Goal: Find specific page/section: Find specific page/section

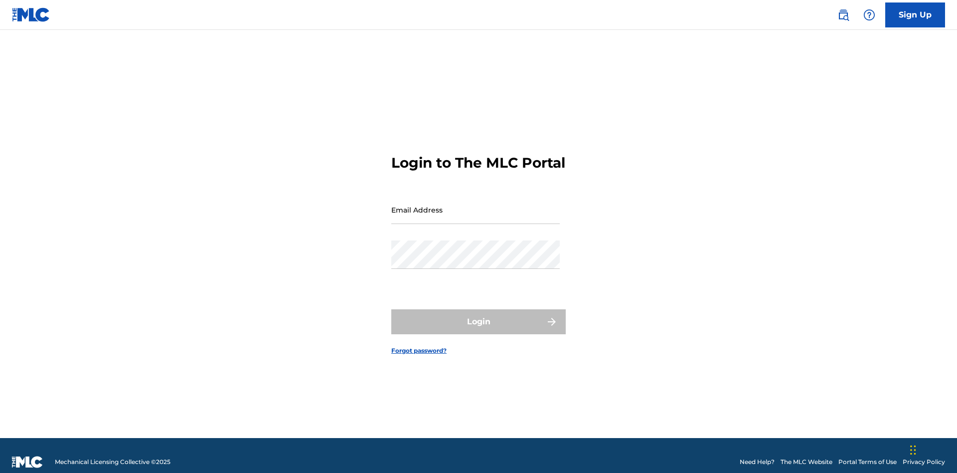
scroll to position [13, 0]
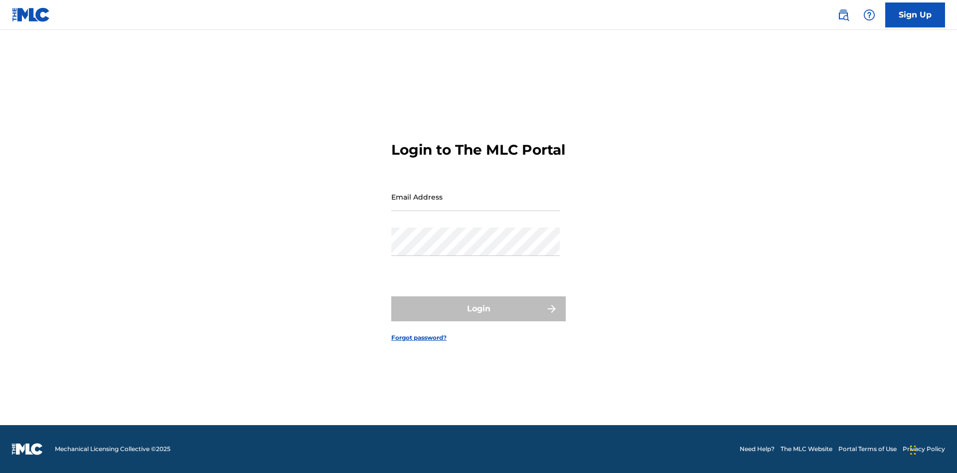
click at [476, 205] on input "Email Address" at bounding box center [475, 196] width 168 height 28
type input "Duke.McTesterson@gmail.com"
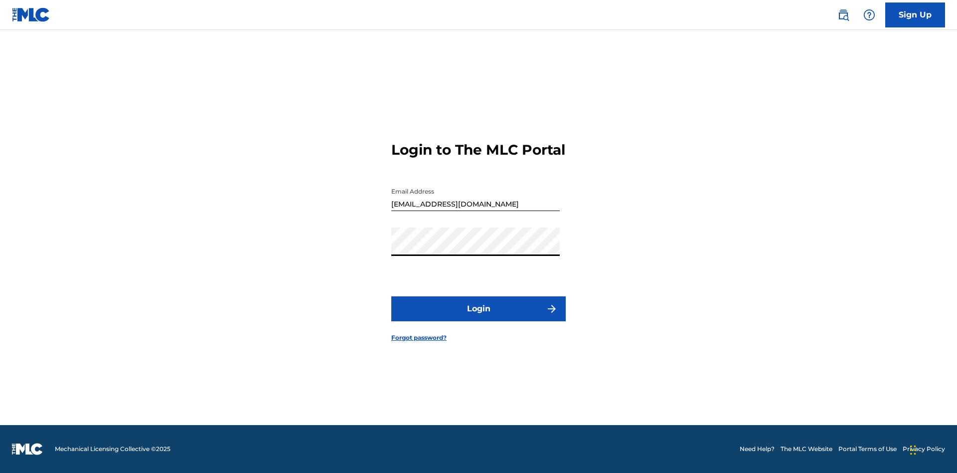
click at [479, 317] on button "Login" at bounding box center [478, 308] width 174 height 25
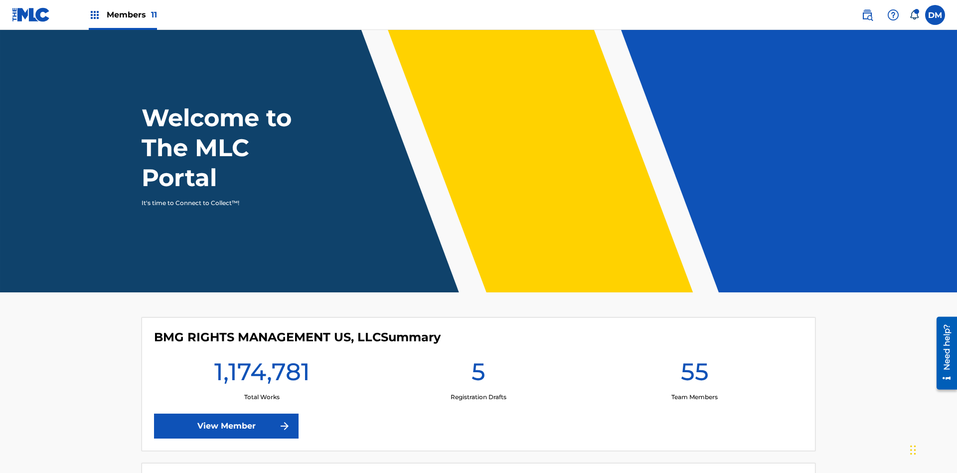
scroll to position [43, 0]
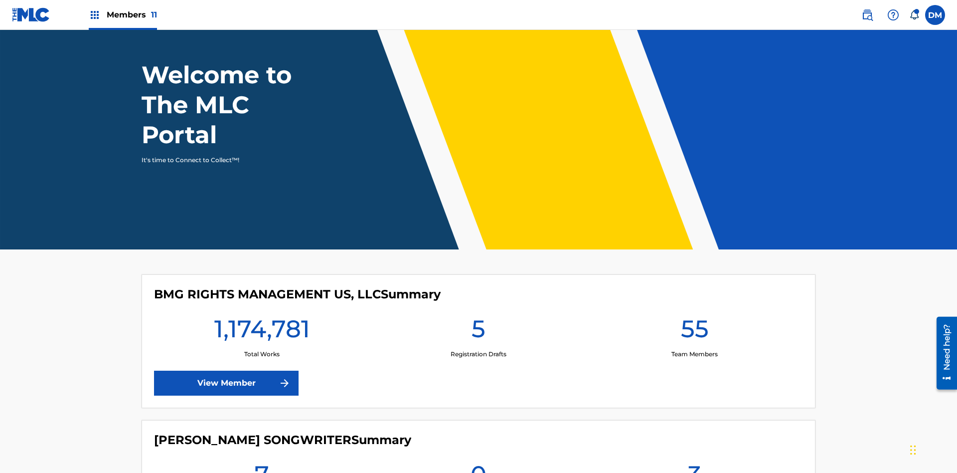
click at [123, 14] on span "Members 11" at bounding box center [132, 14] width 50 height 11
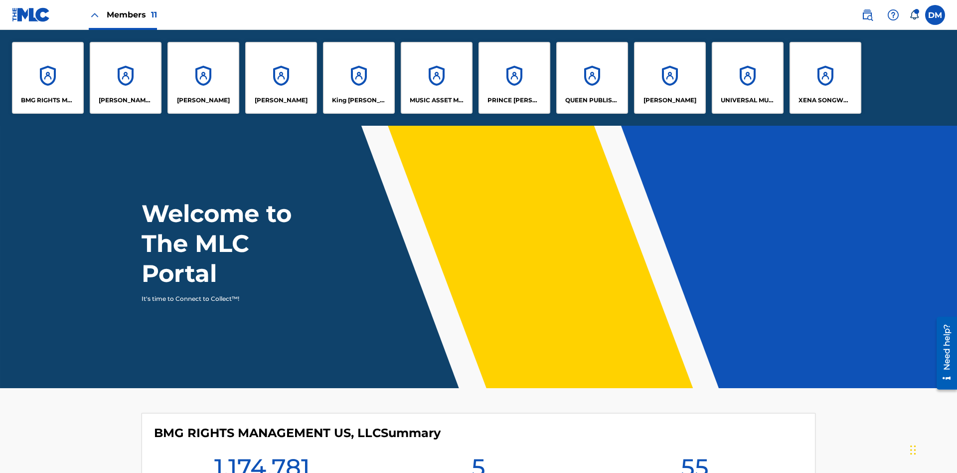
click at [747, 100] on p "UNIVERSAL MUSIC PUB GROUP" at bounding box center [748, 100] width 54 height 9
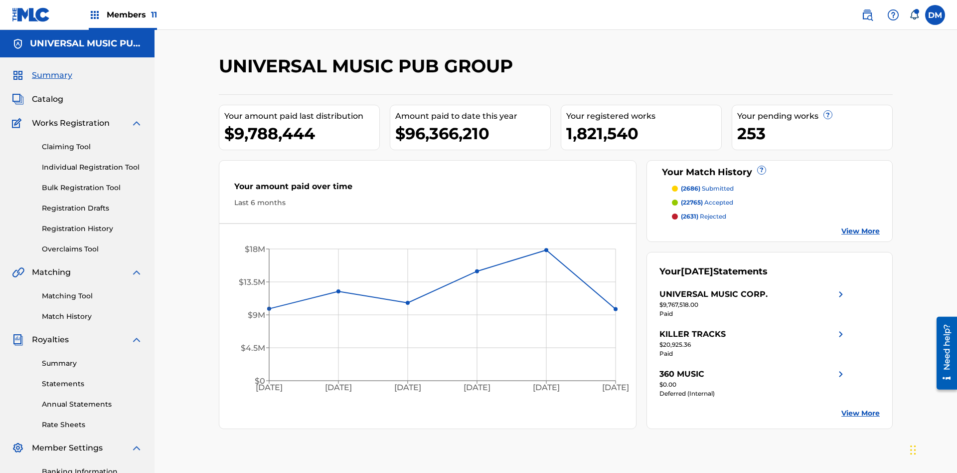
click at [47, 93] on span "Catalog" at bounding box center [47, 99] width 31 height 12
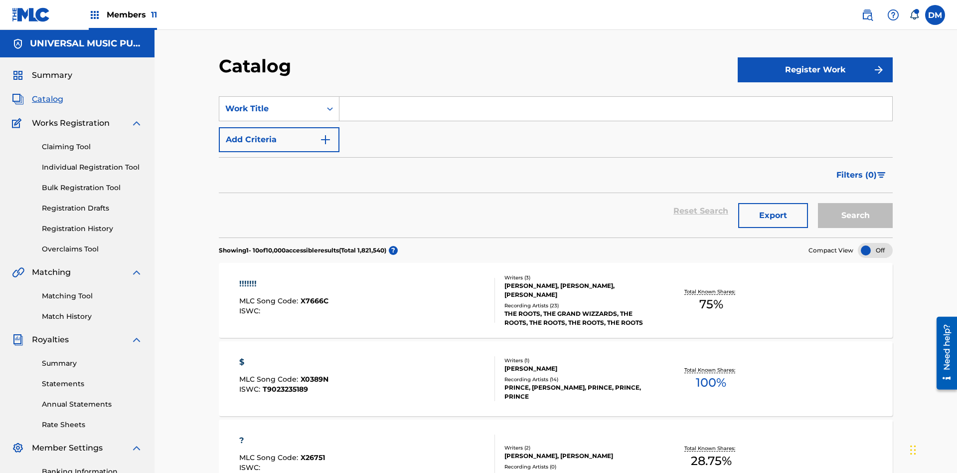
scroll to position [39, 0]
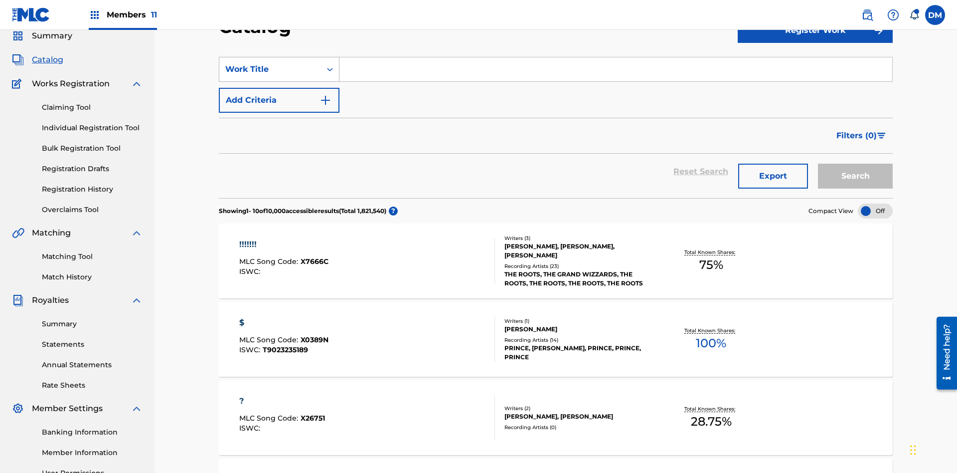
click at [270, 69] on div "Work Title" at bounding box center [270, 69] width 90 height 12
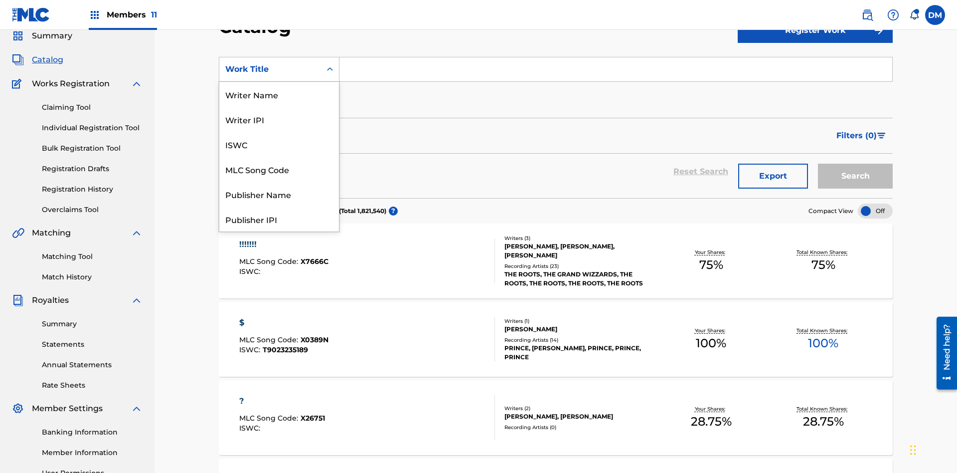
scroll to position [150, 0]
click at [279, 32] on div "MLC Song Code" at bounding box center [279, 19] width 120 height 25
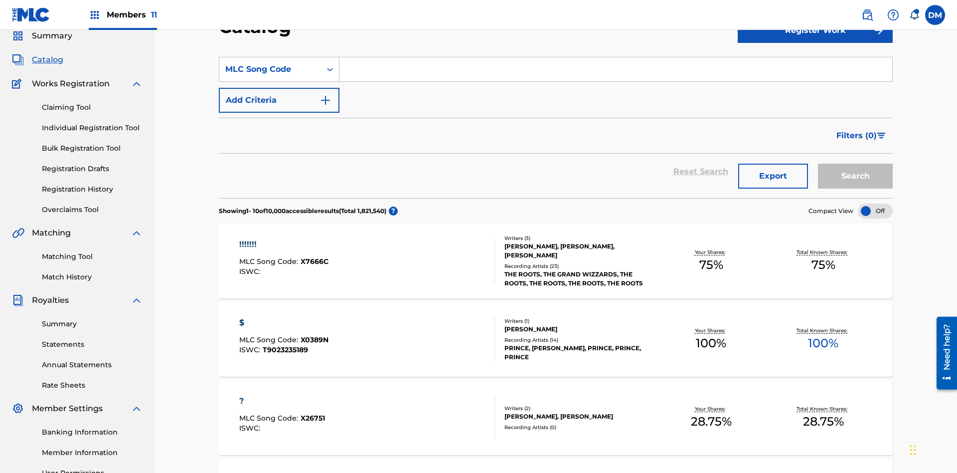
scroll to position [0, 0]
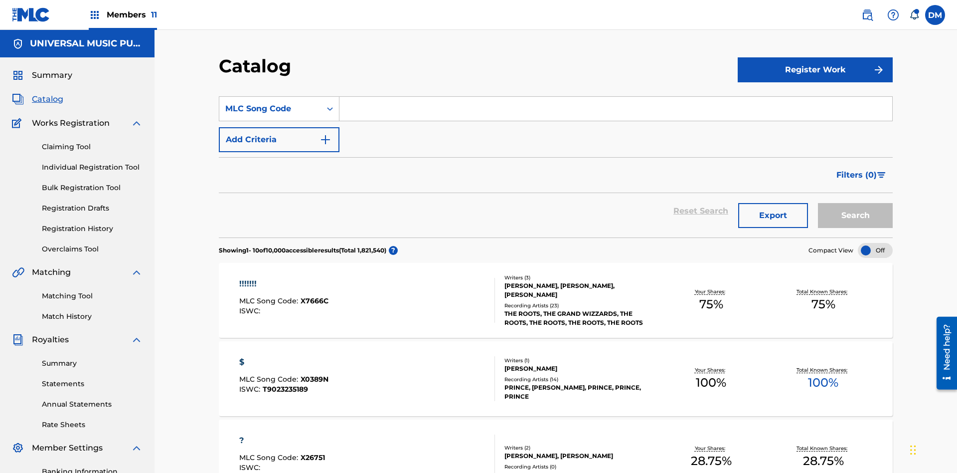
click at [616, 97] on input "Search Form" at bounding box center [615, 109] width 553 height 24
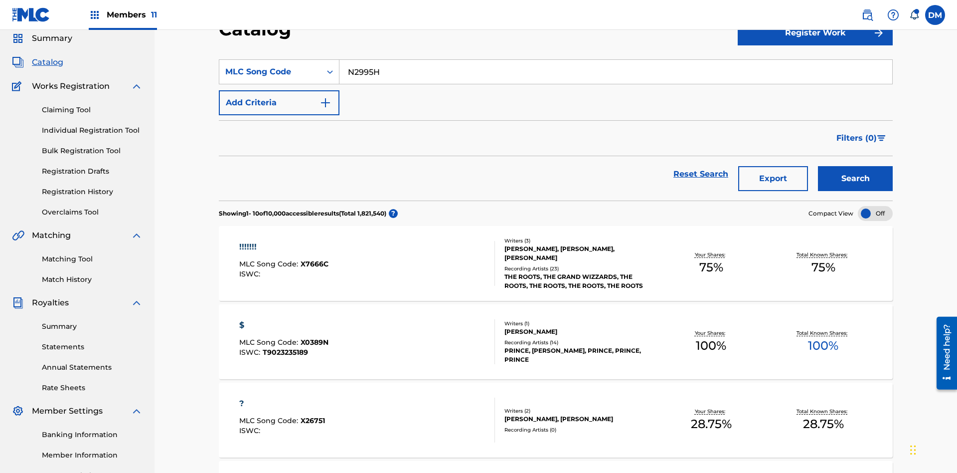
type input "N2995H"
click at [855, 166] on button "Search" at bounding box center [855, 178] width 75 height 25
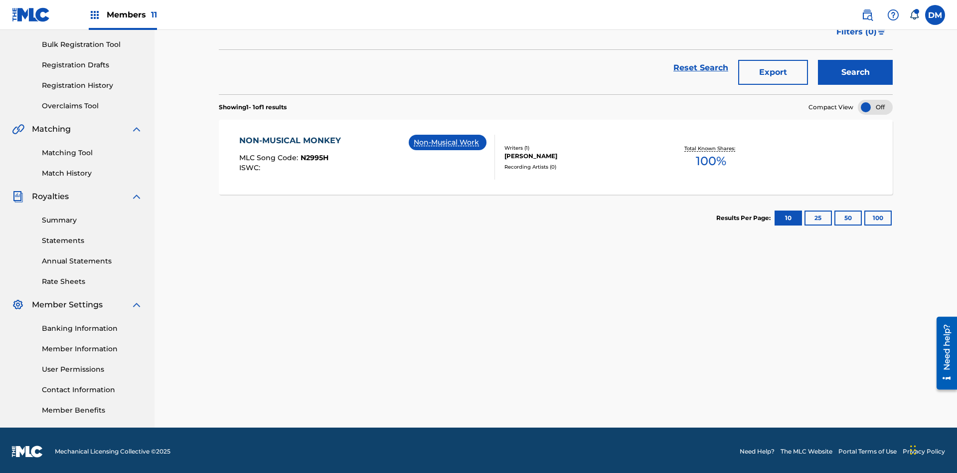
scroll to position [146, 0]
